Goal: Task Accomplishment & Management: Complete application form

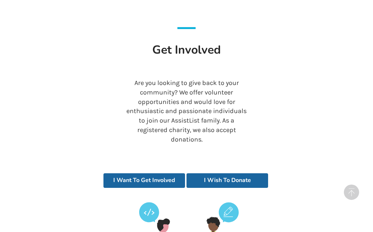
scroll to position [1597, 0]
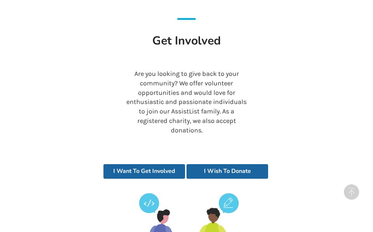
click at [208, 164] on link "I Wish To Donate" at bounding box center [227, 171] width 82 height 15
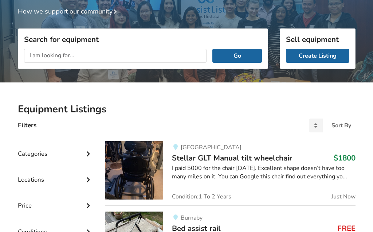
scroll to position [68, 0]
click at [86, 152] on icon at bounding box center [87, 153] width 7 height 6
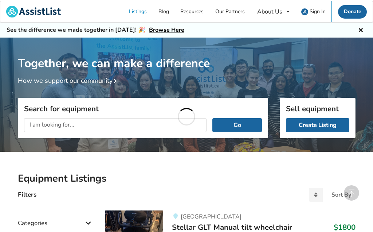
scroll to position [769, 0]
